Goal: Task Accomplishment & Management: Manage account settings

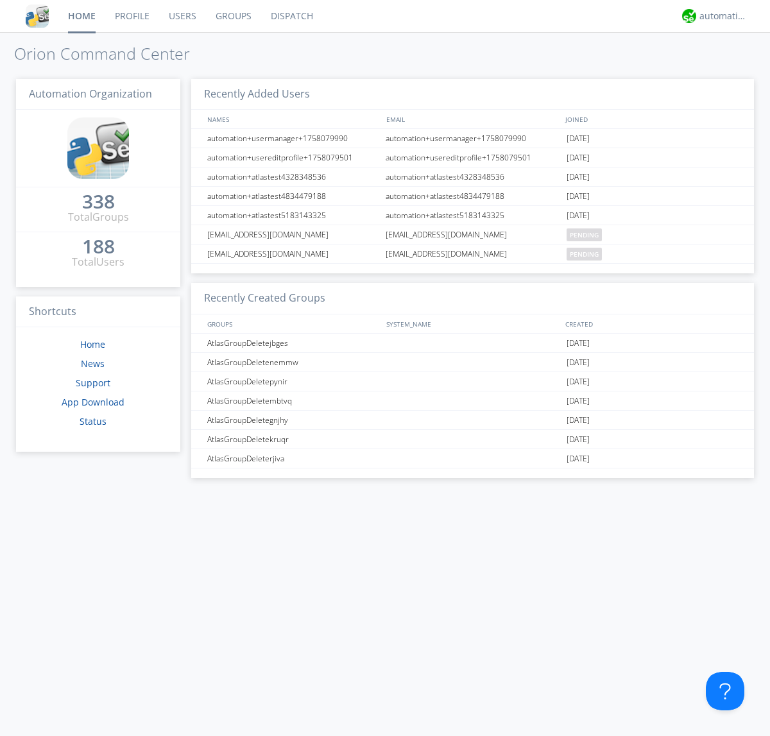
click at [232, 16] on link "Groups" at bounding box center [233, 16] width 55 height 32
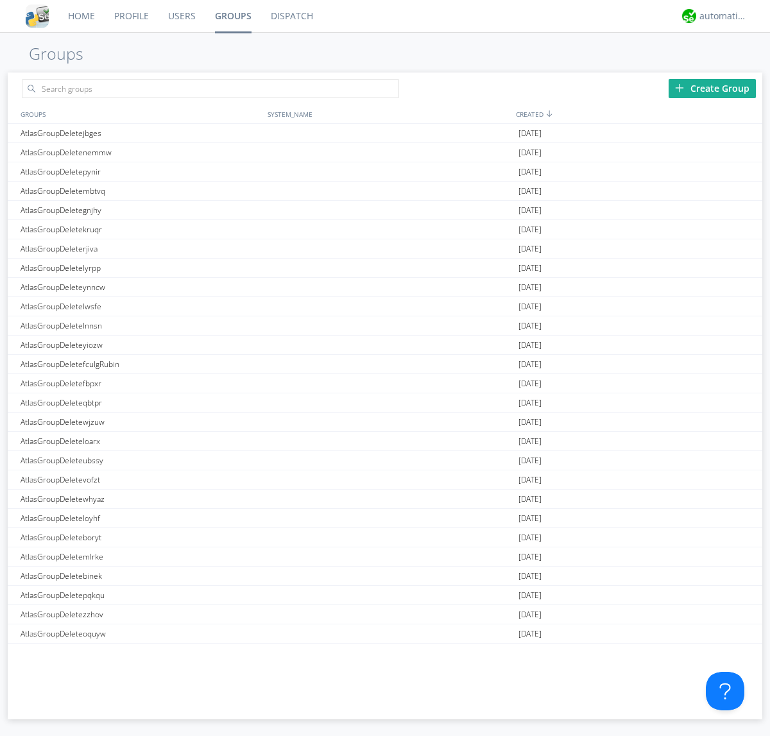
click at [712, 88] on div "Create Group" at bounding box center [712, 88] width 87 height 19
click at [232, 16] on link "Groups" at bounding box center [233, 16] width 56 height 32
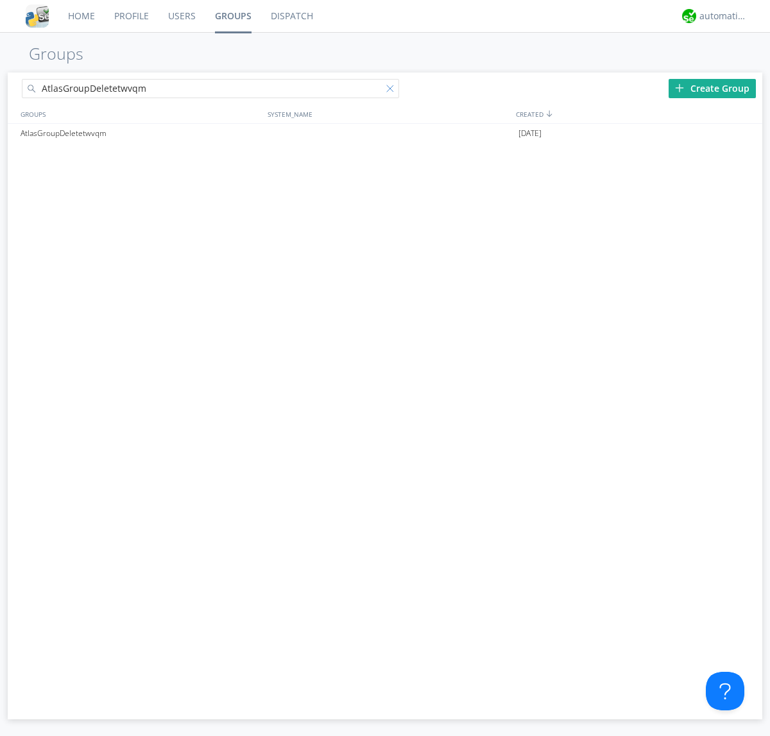
type input "AtlasGroupDeletetwvqm"
click at [393, 91] on div at bounding box center [392, 91] width 13 height 13
type input "AtlasGroupDeletetwvqm"
click at [746, 134] on div at bounding box center [746, 133] width 13 height 10
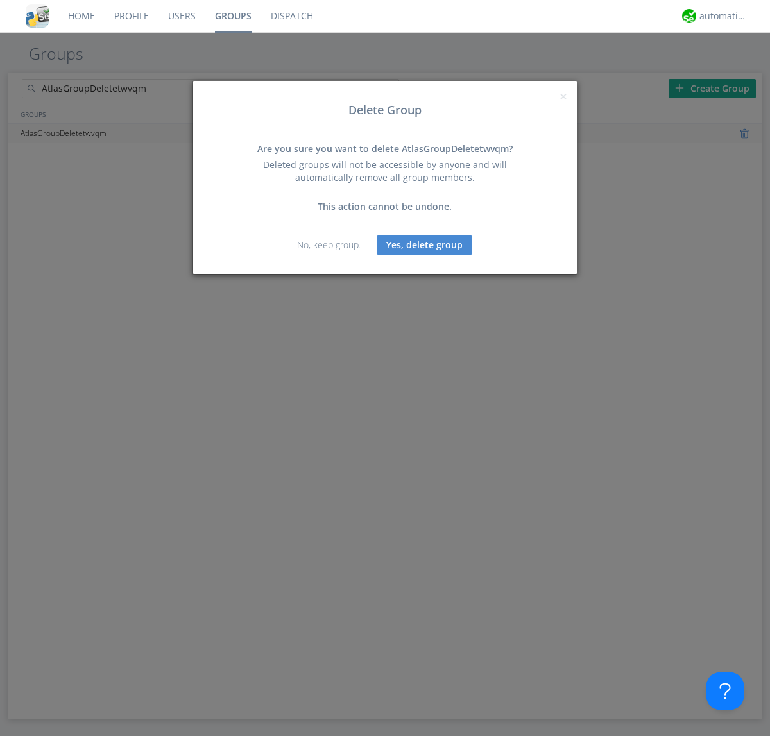
click at [425, 245] on button "Yes, delete group" at bounding box center [425, 245] width 96 height 19
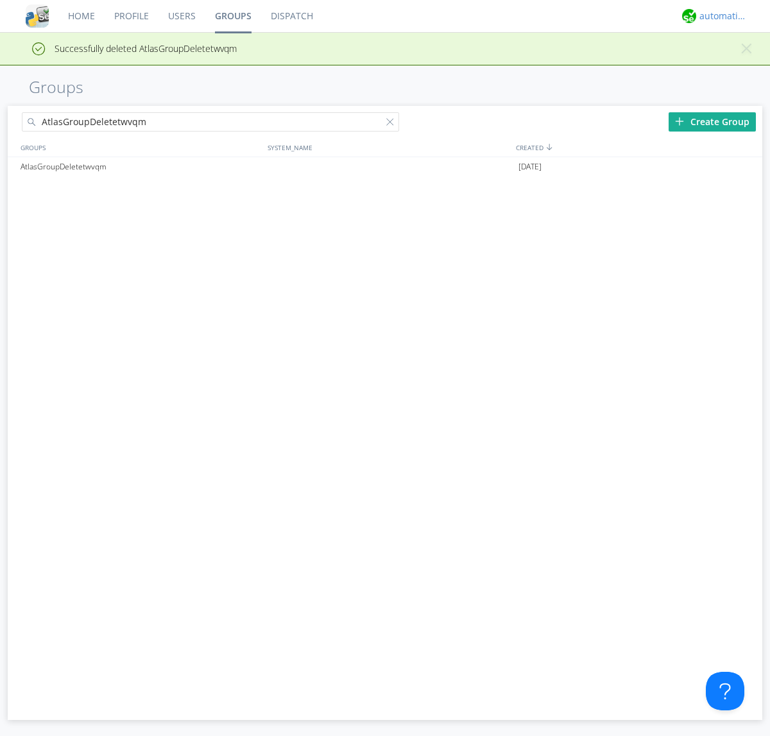
click at [720, 16] on div "automation+atlas" at bounding box center [724, 16] width 48 height 13
